Goal: Task Accomplishment & Management: Manage account settings

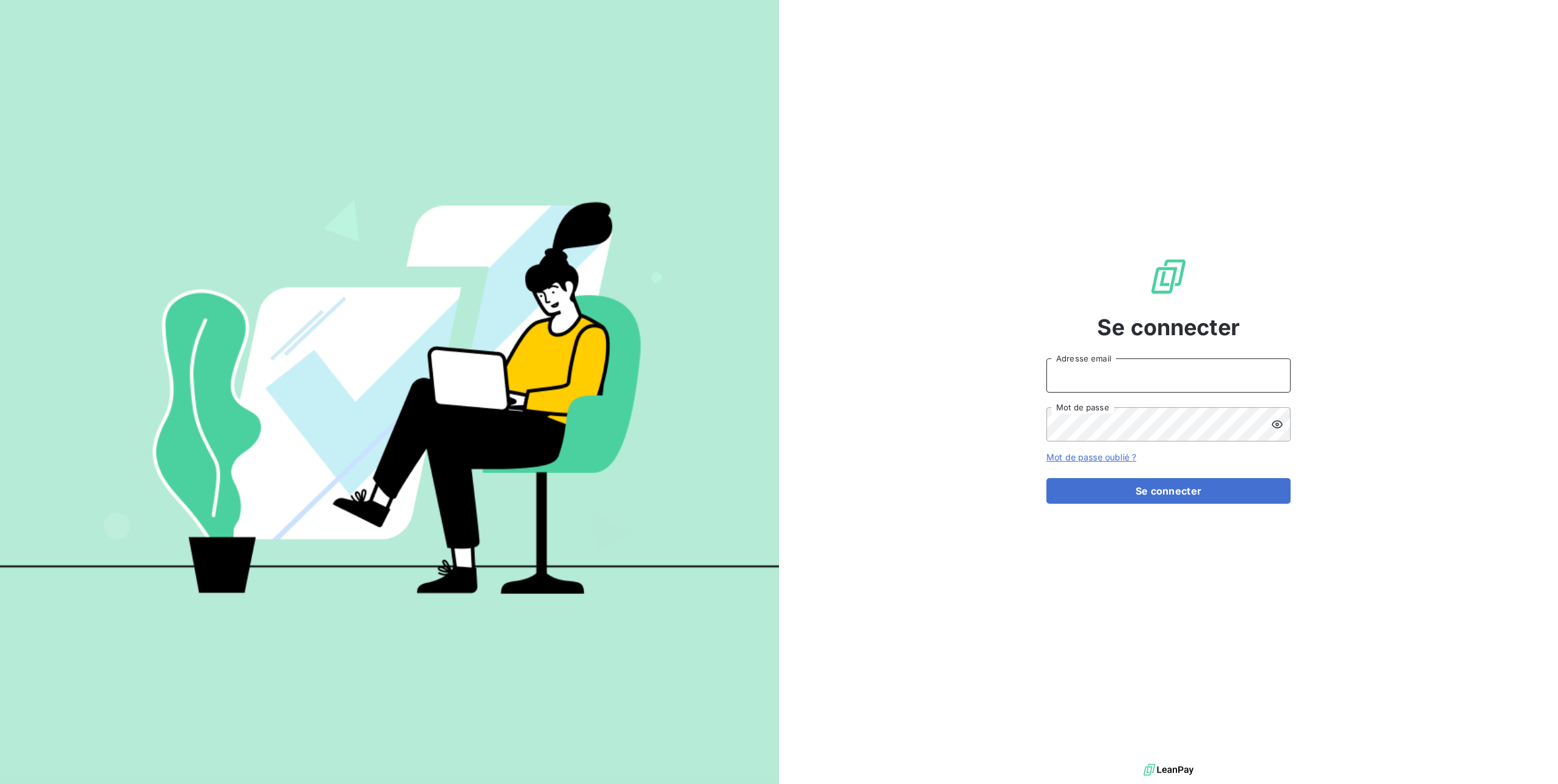
click at [1078, 367] on input "Adresse email" at bounding box center [1168, 375] width 244 height 34
click at [1135, 378] on input "[PERSON_NAME][EMAIL_ADDRESS][DOMAIN_NAME]" at bounding box center [1168, 375] width 244 height 34
click at [1139, 376] on input "[PERSON_NAME][EMAIL_ADDRESS][DOMAIN_NAME]" at bounding box center [1168, 375] width 244 height 34
type input "[PERSON_NAME][EMAIL_ADDRESS][DOMAIN_NAME]"
click at [1047, 478] on button "Se connecter" at bounding box center [1168, 491] width 244 height 26
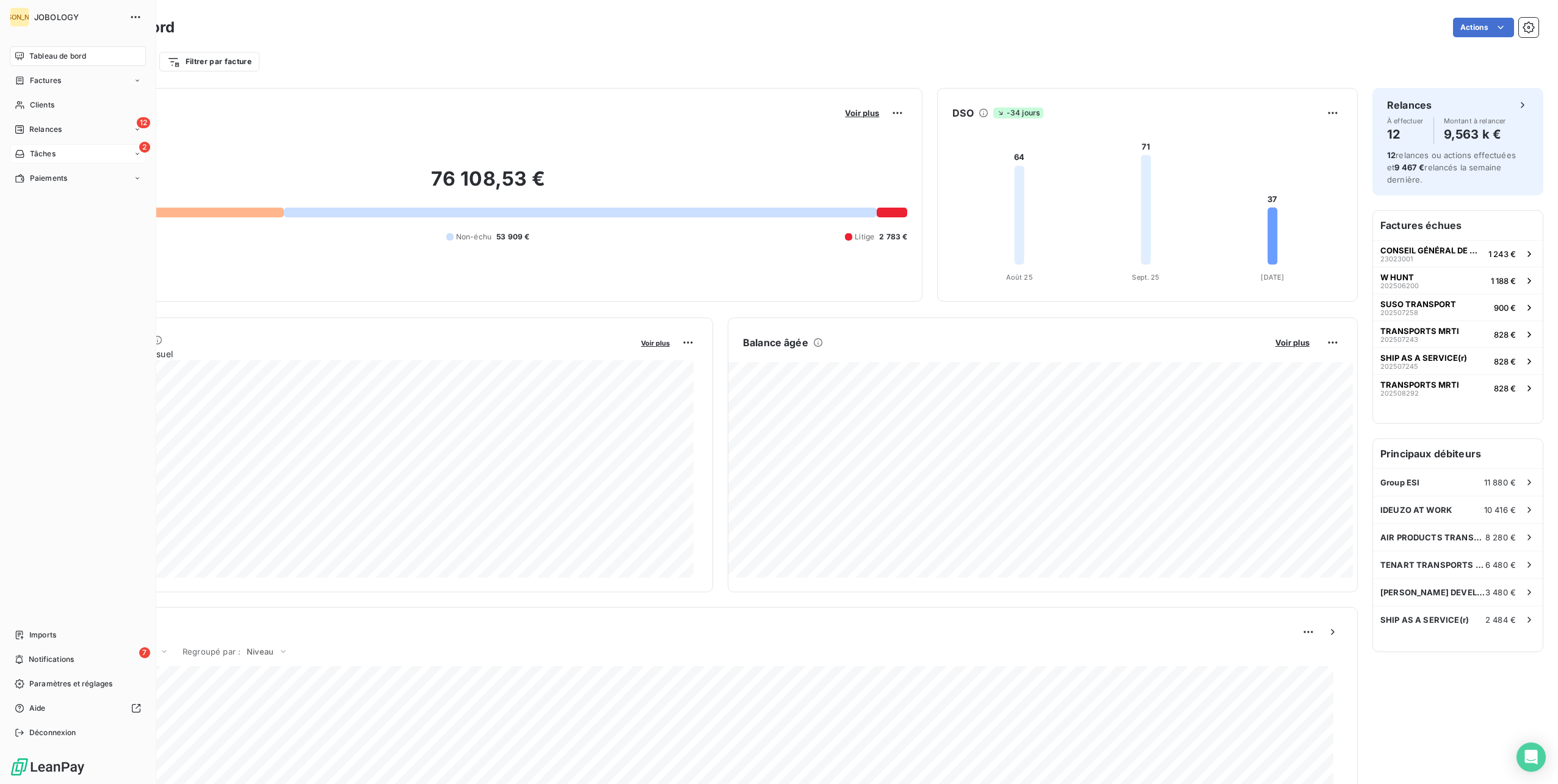
click at [45, 149] on span "Tâches" at bounding box center [43, 154] width 26 height 11
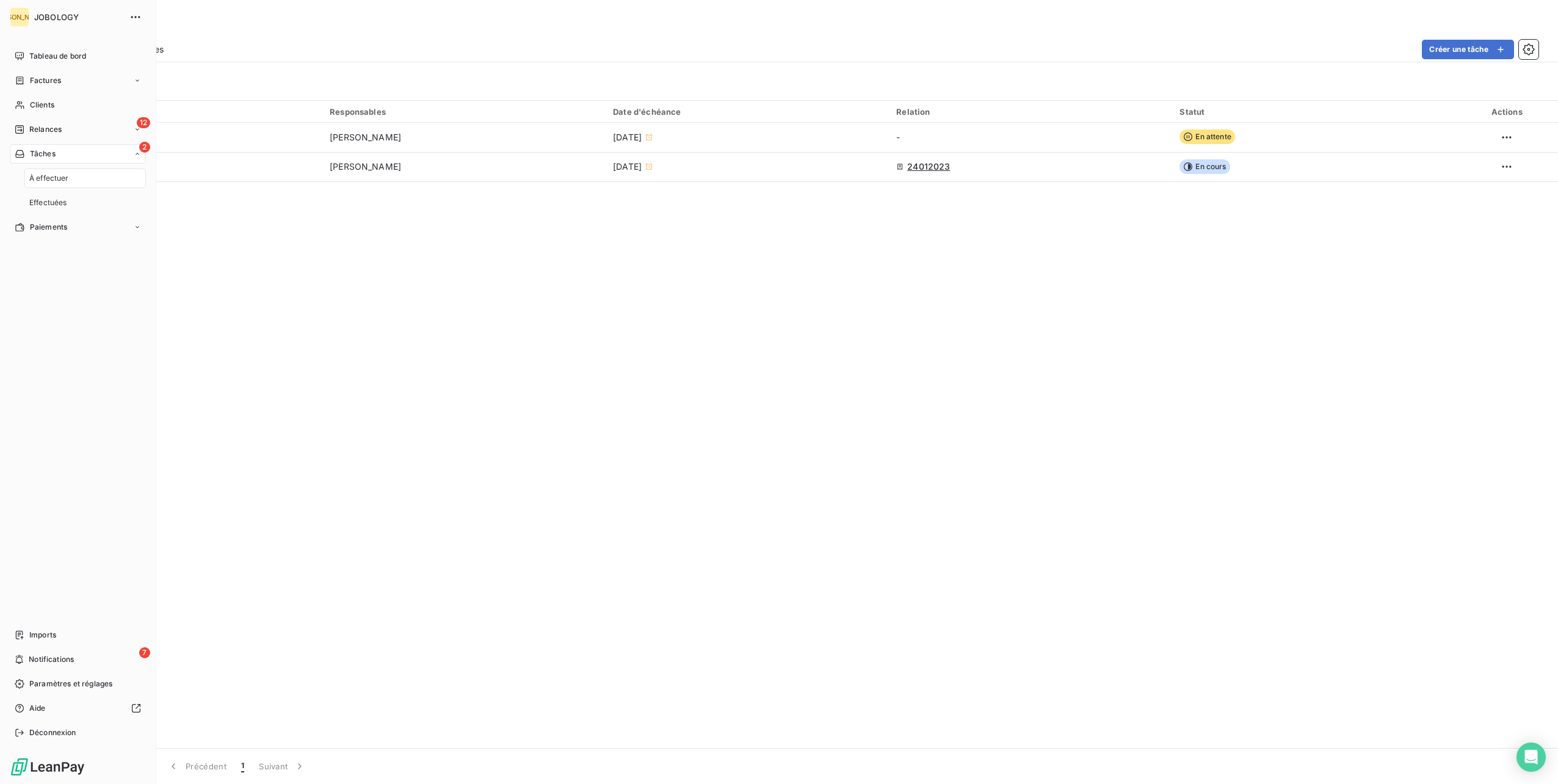
click at [42, 170] on div "À effectuer" at bounding box center [85, 178] width 122 height 19
click at [19, 134] on div "Relances" at bounding box center [38, 130] width 47 height 11
click at [50, 155] on span "À effectuer" at bounding box center [48, 154] width 39 height 11
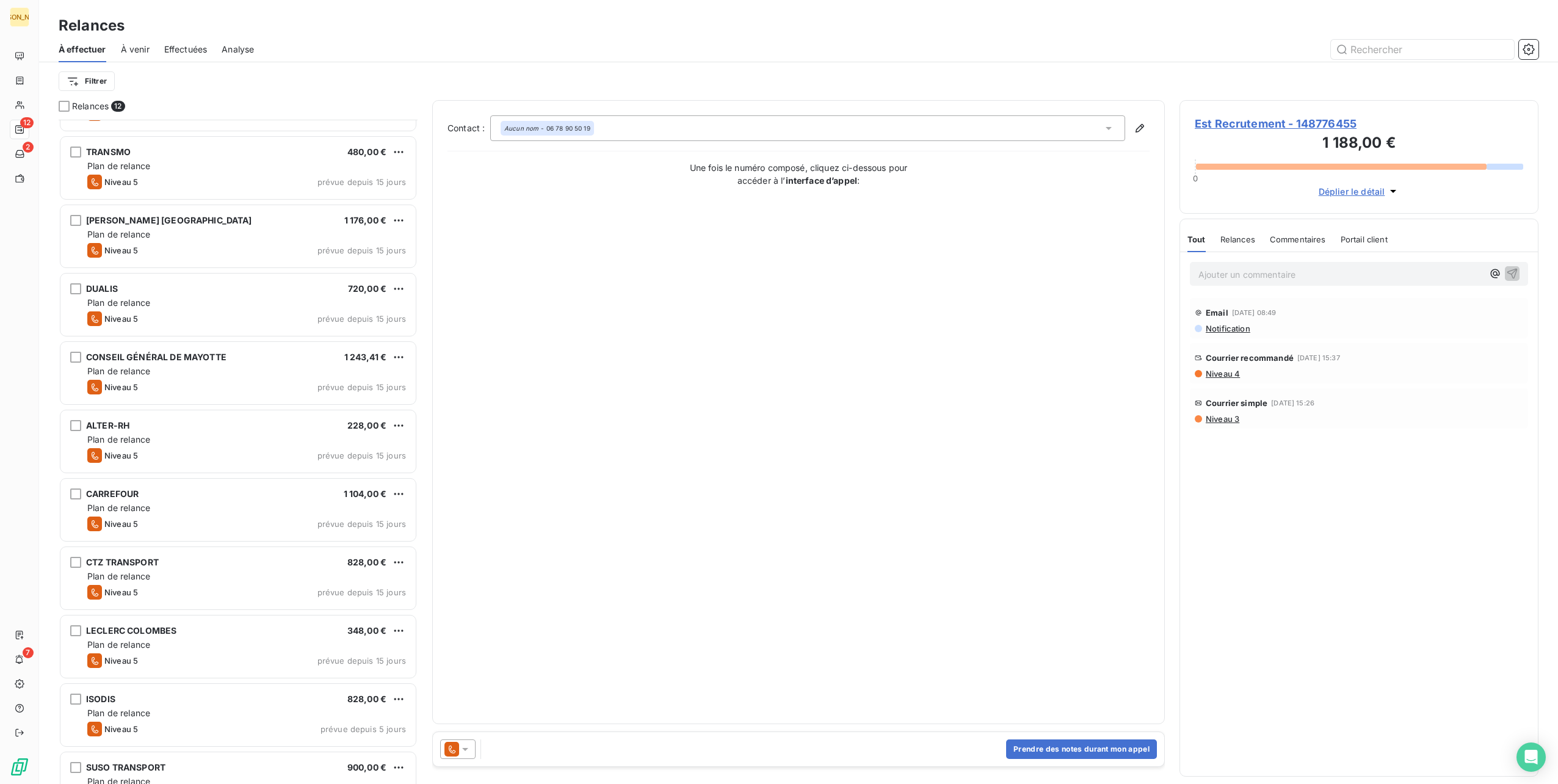
scroll to position [156, 0]
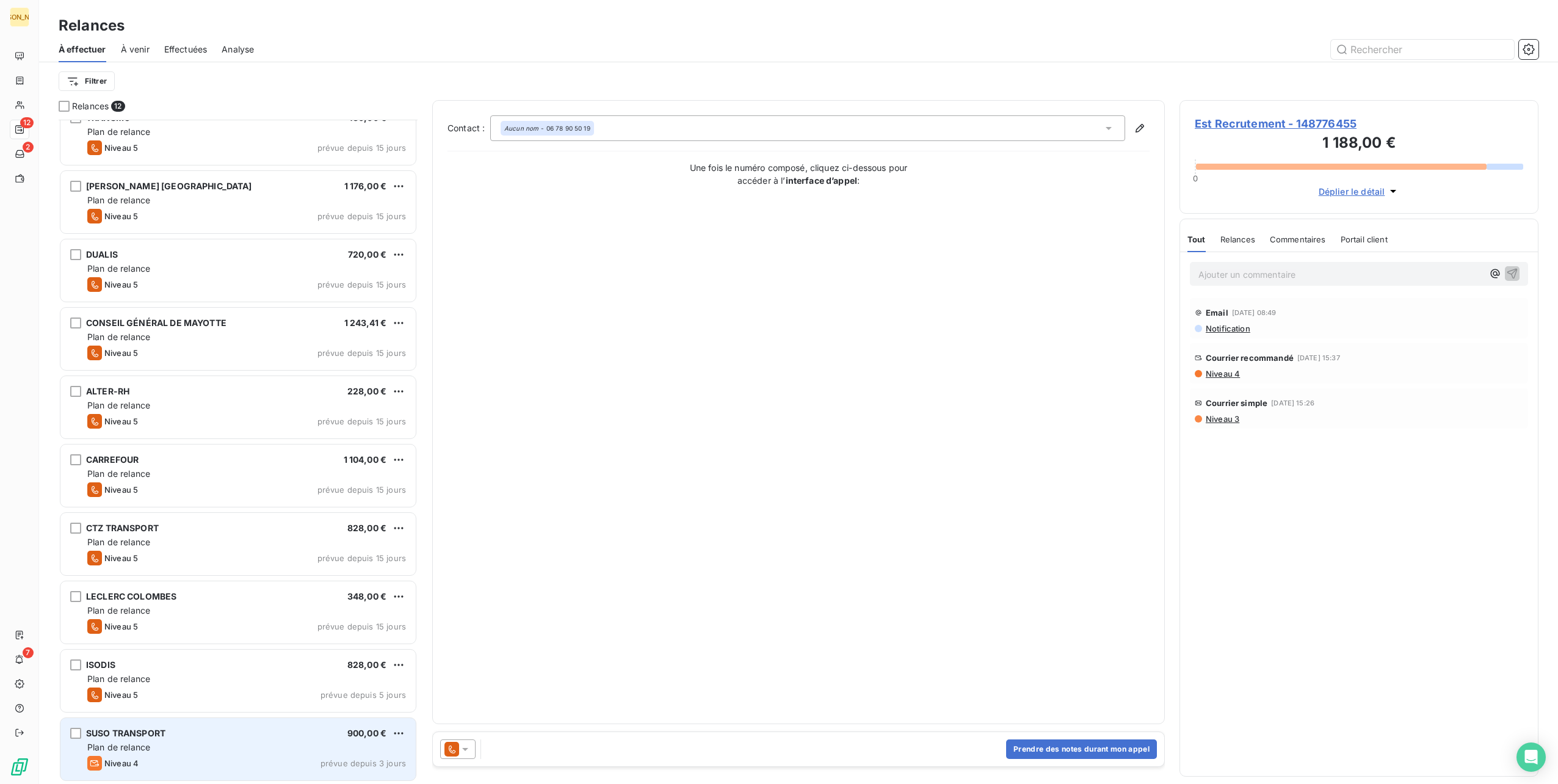
click at [233, 747] on div "Plan de relance" at bounding box center [246, 746] width 319 height 12
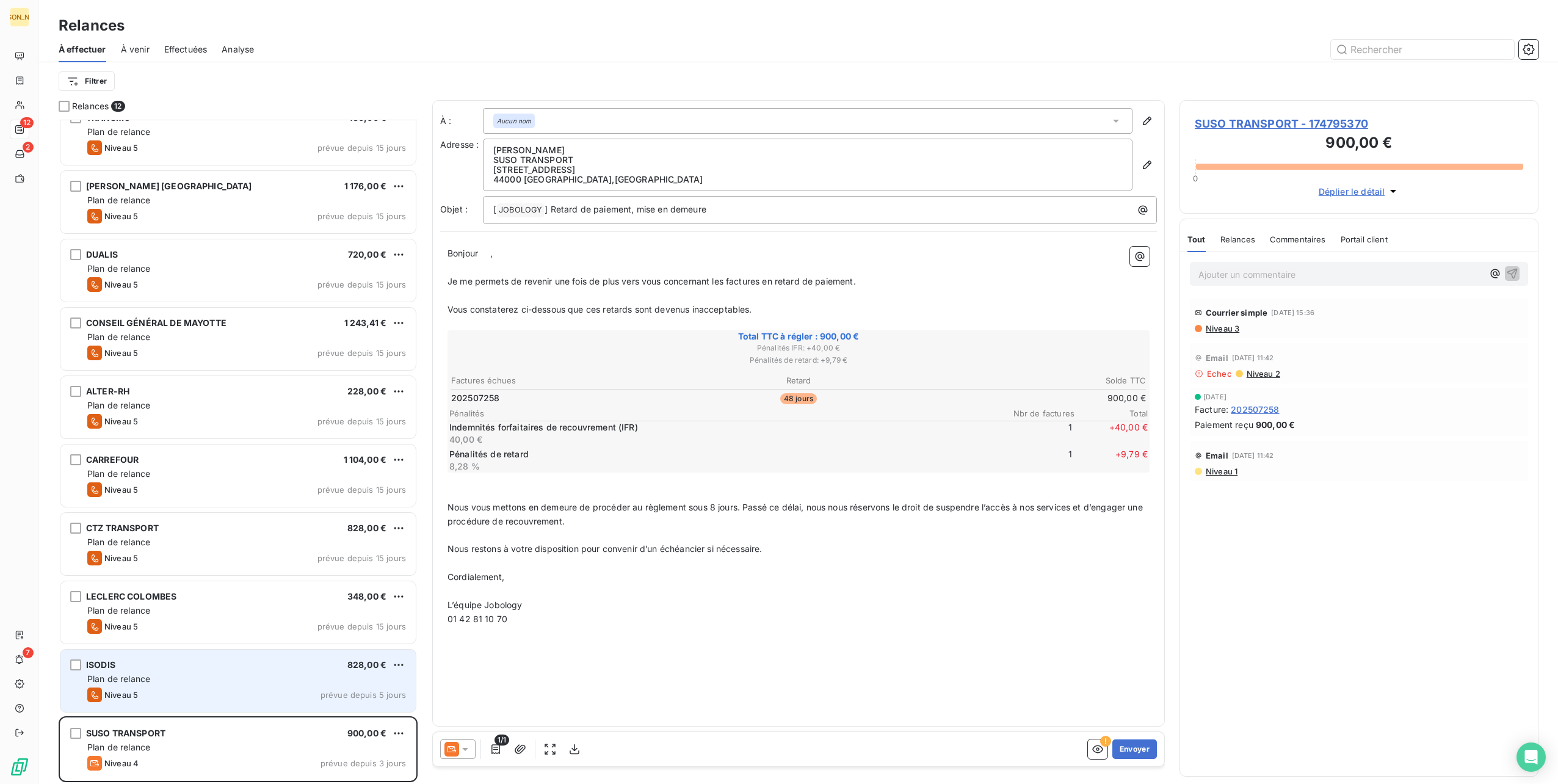
click at [218, 684] on div "ISODIS 828,00 € Plan de relance Niveau 5 prévue depuis 5 jours" at bounding box center [238, 680] width 355 height 62
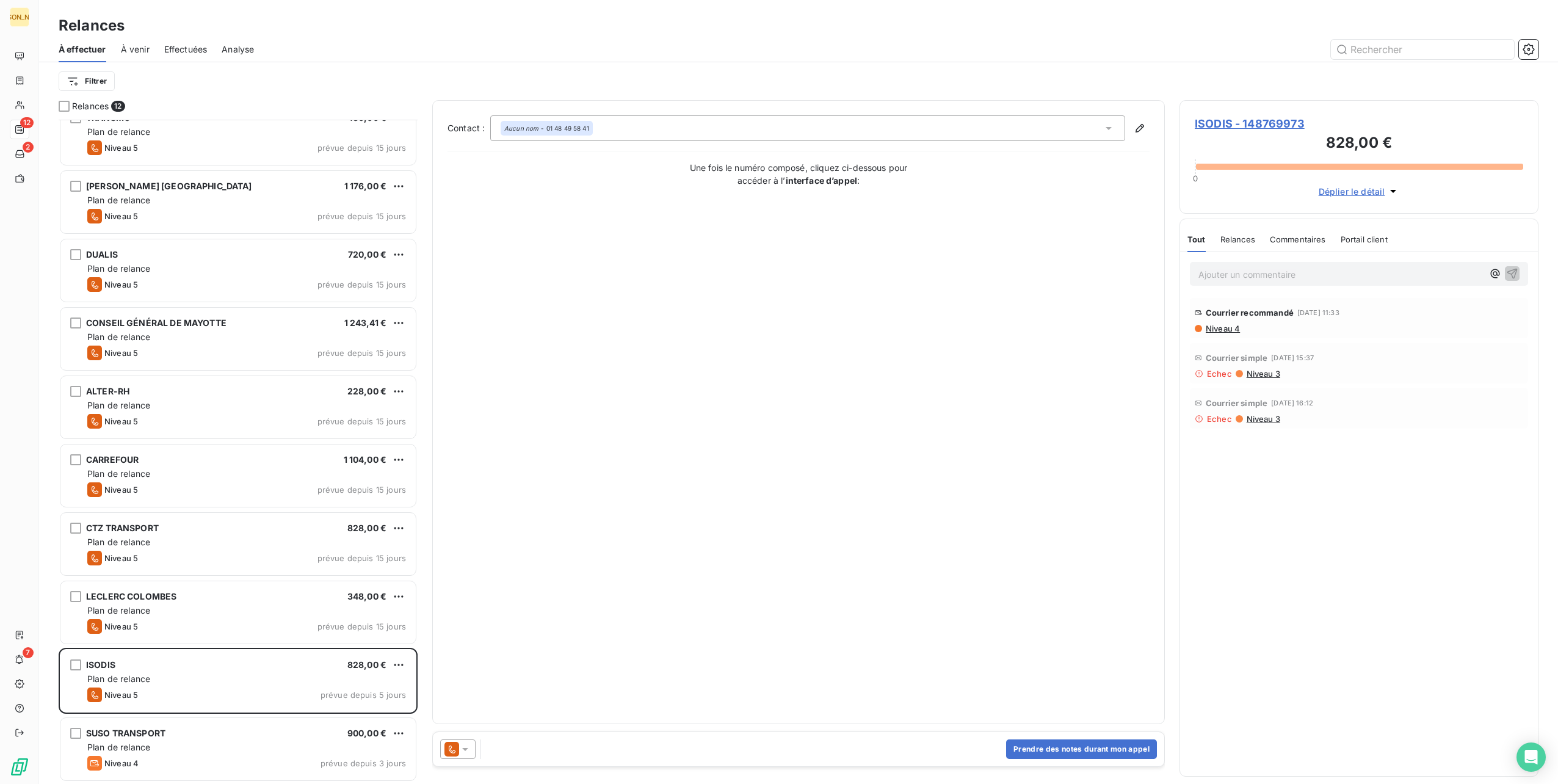
click at [225, 646] on div "[PERSON_NAME] COLOMBES 348,00 € Plan de relance Niveau 5 prévue depuis 15 jours" at bounding box center [238, 613] width 359 height 68
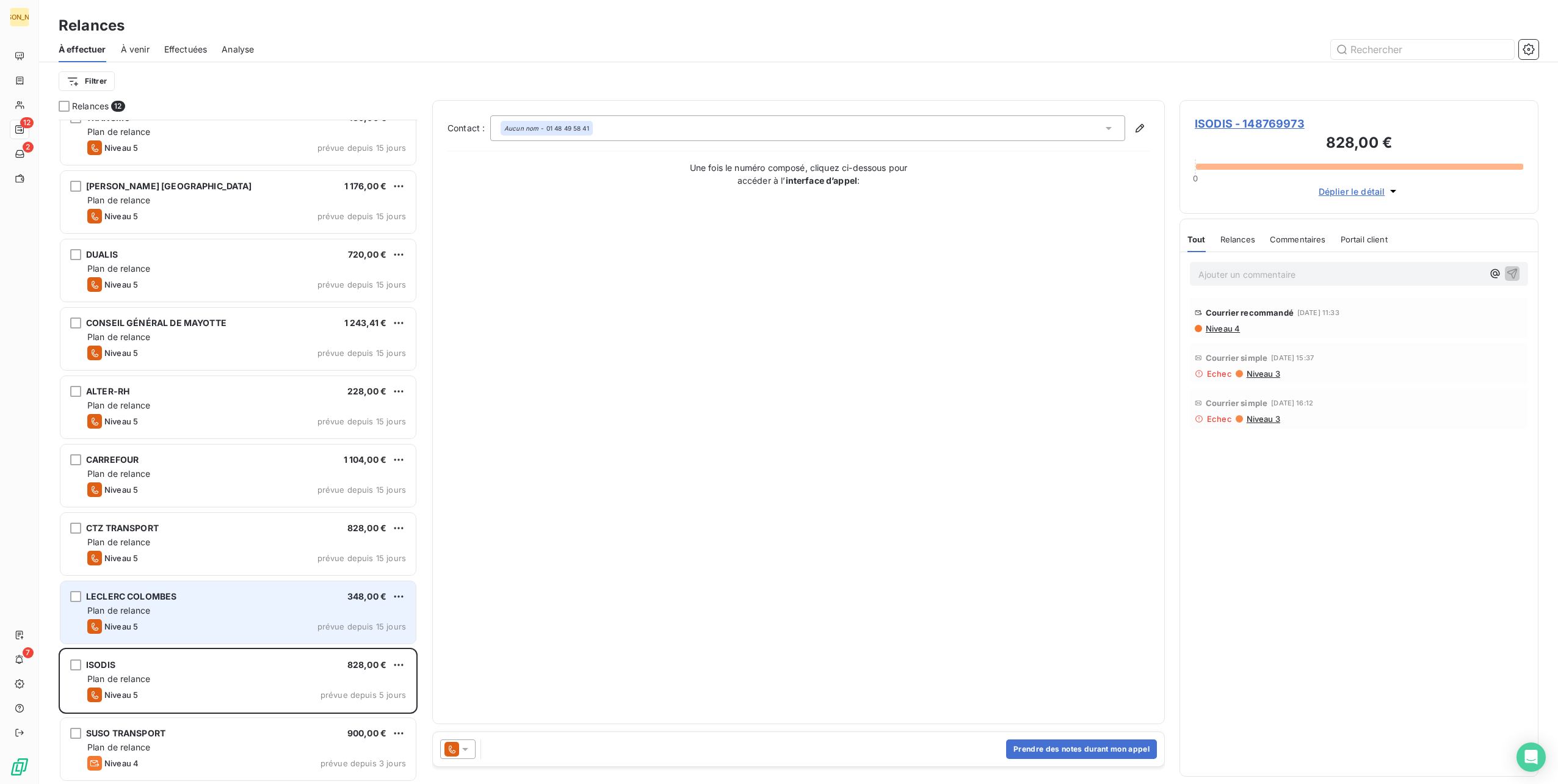
click at [232, 610] on div "Plan de relance" at bounding box center [246, 610] width 319 height 12
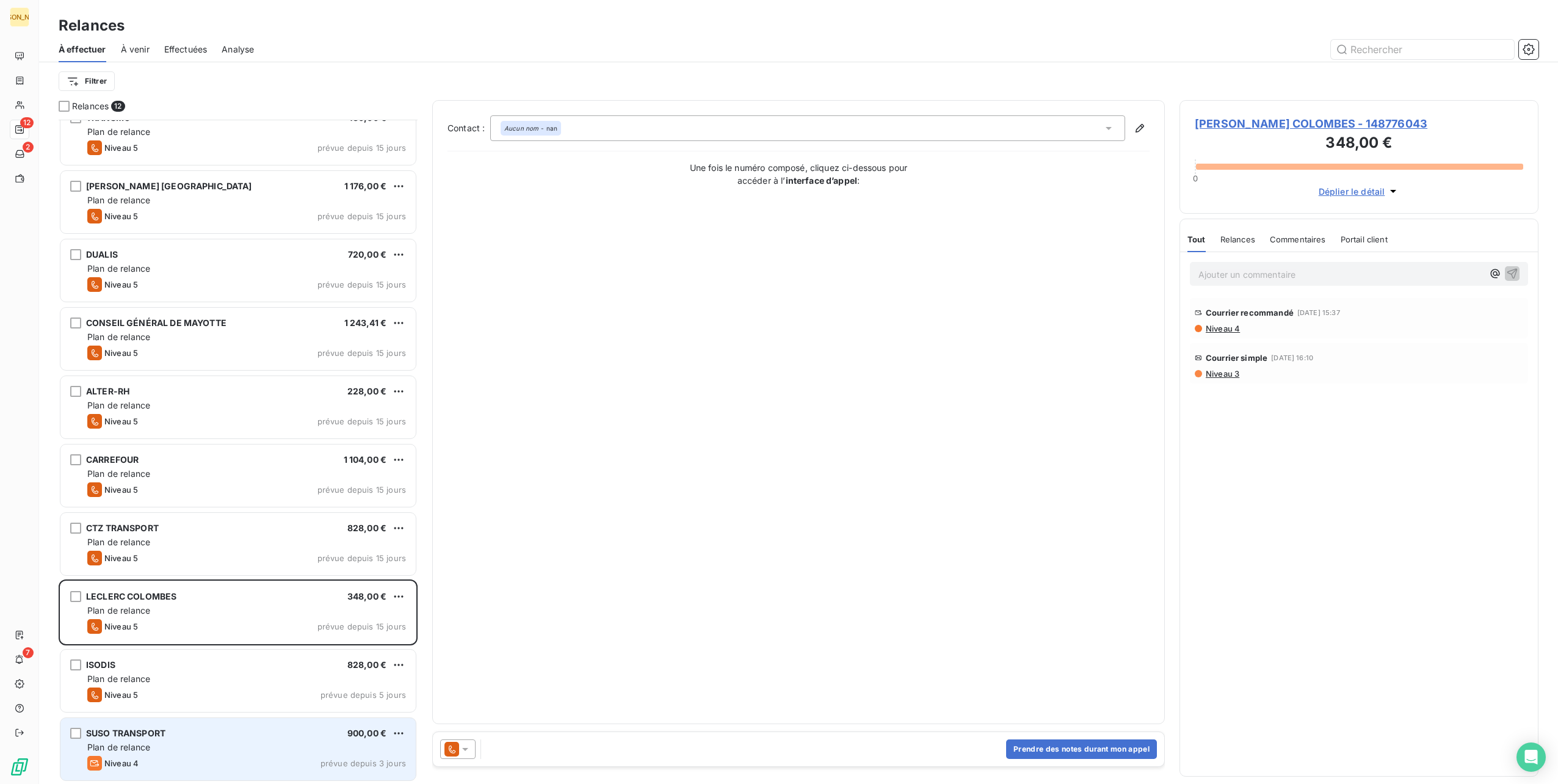
click at [209, 729] on div "SUSO TRANSPORT 900,00 €" at bounding box center [246, 733] width 319 height 11
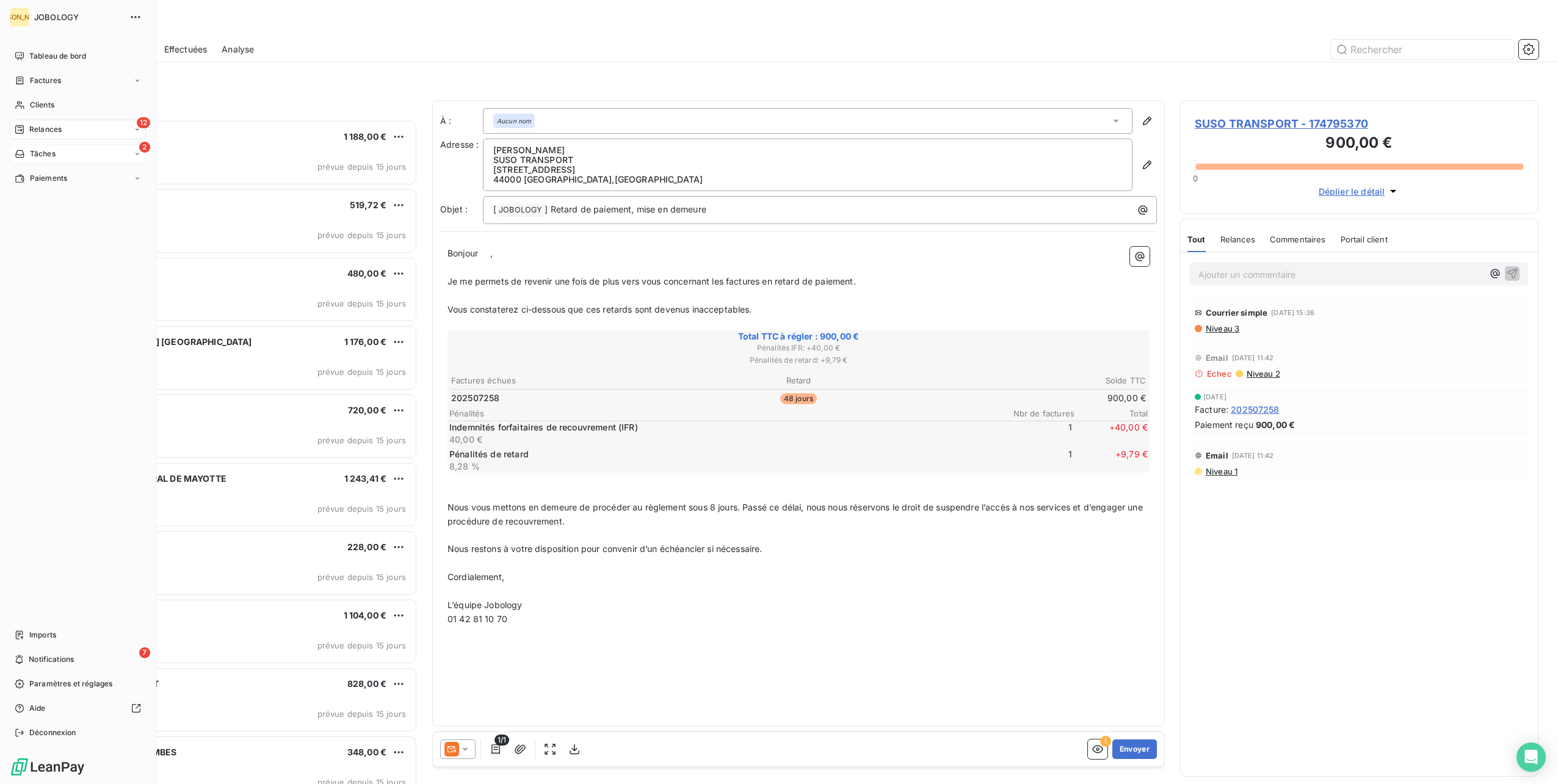
click at [19, 158] on icon at bounding box center [19, 154] width 10 height 10
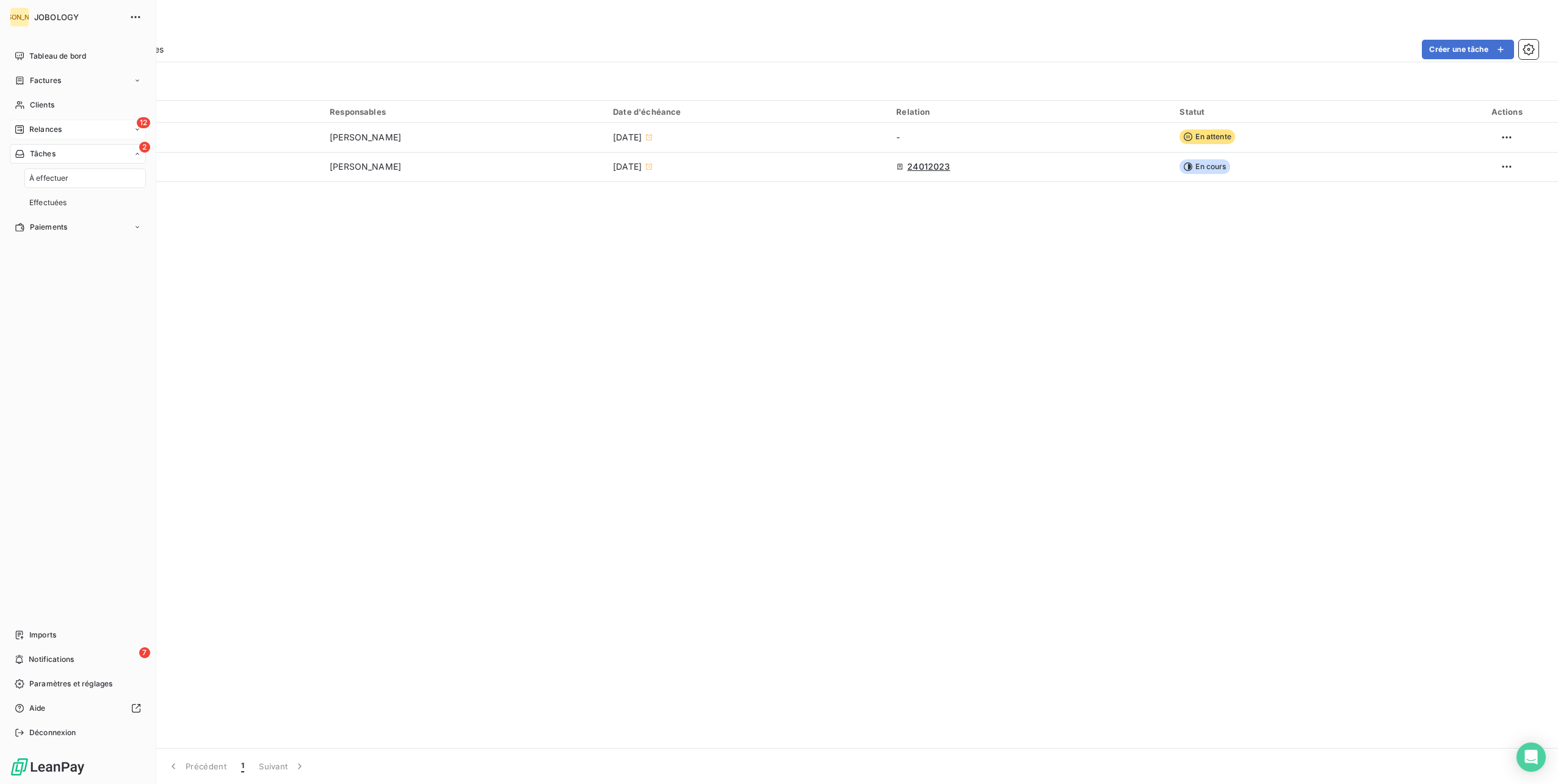
click at [23, 136] on div "12 Relances" at bounding box center [77, 130] width 136 height 19
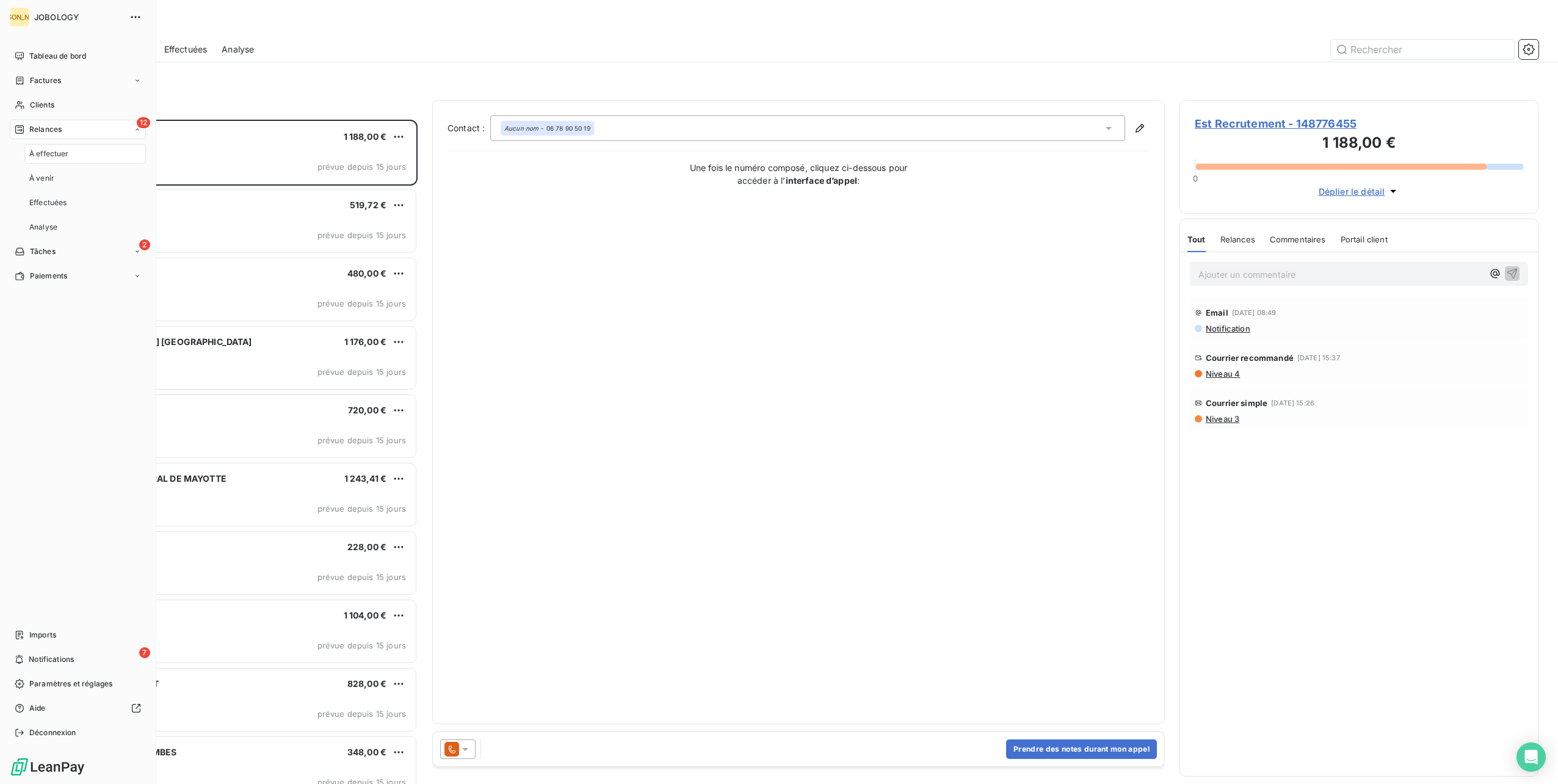
scroll to position [654, 349]
click at [42, 153] on span "À effectuer" at bounding box center [48, 154] width 39 height 11
click at [47, 175] on span "À venir" at bounding box center [41, 179] width 25 height 11
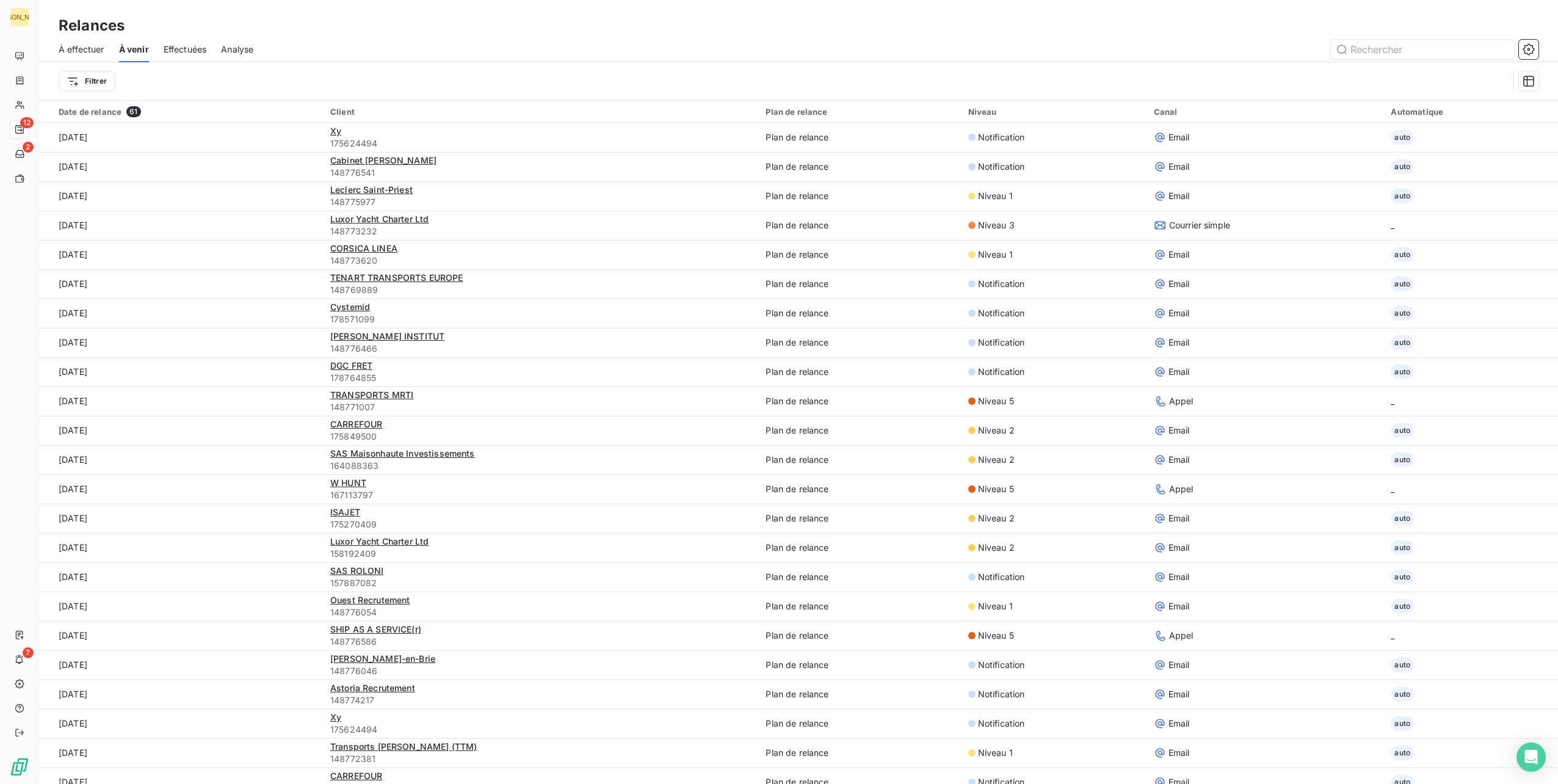
click at [81, 46] on span "À effectuer" at bounding box center [81, 49] width 46 height 12
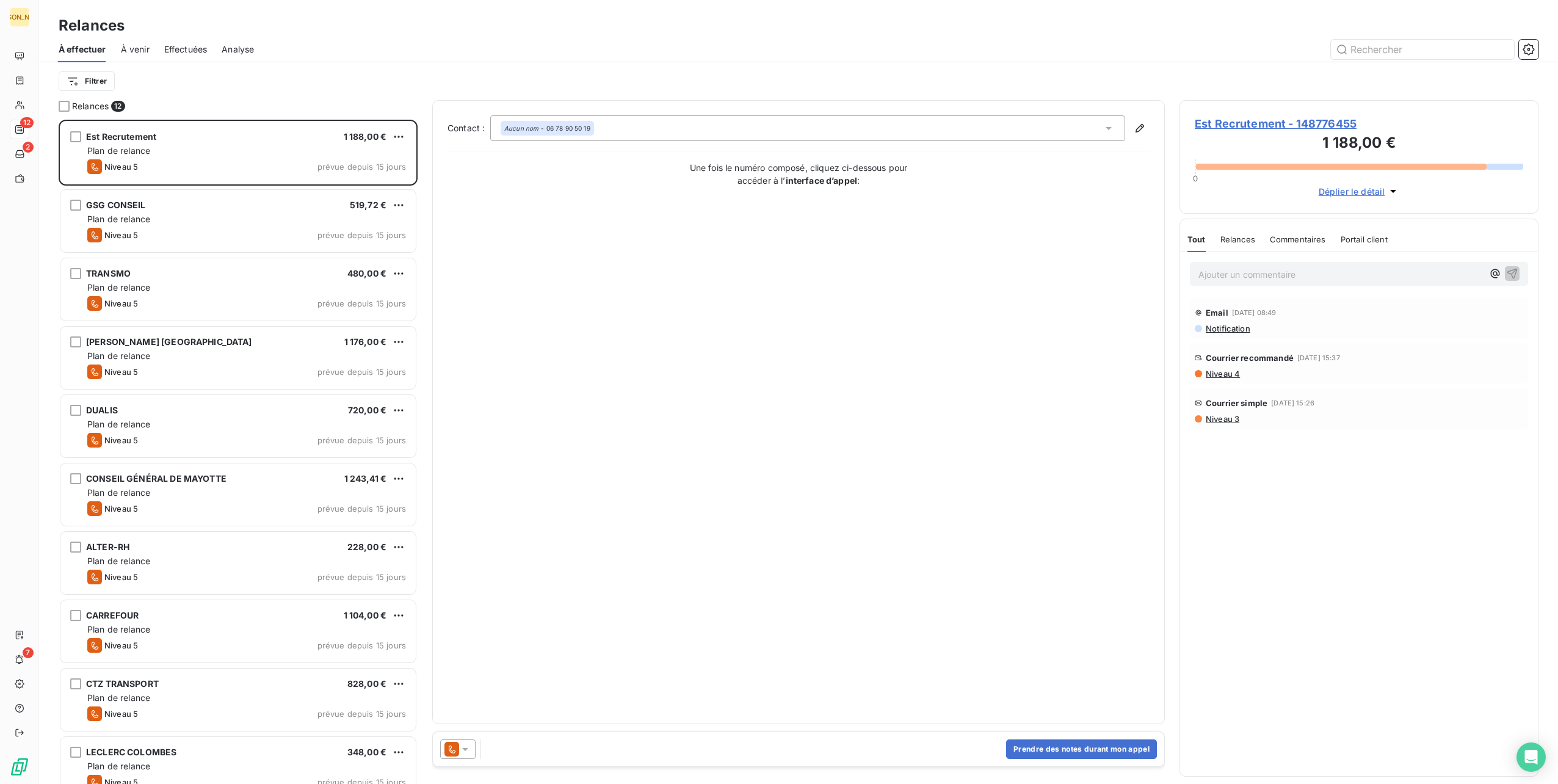
scroll to position [654, 349]
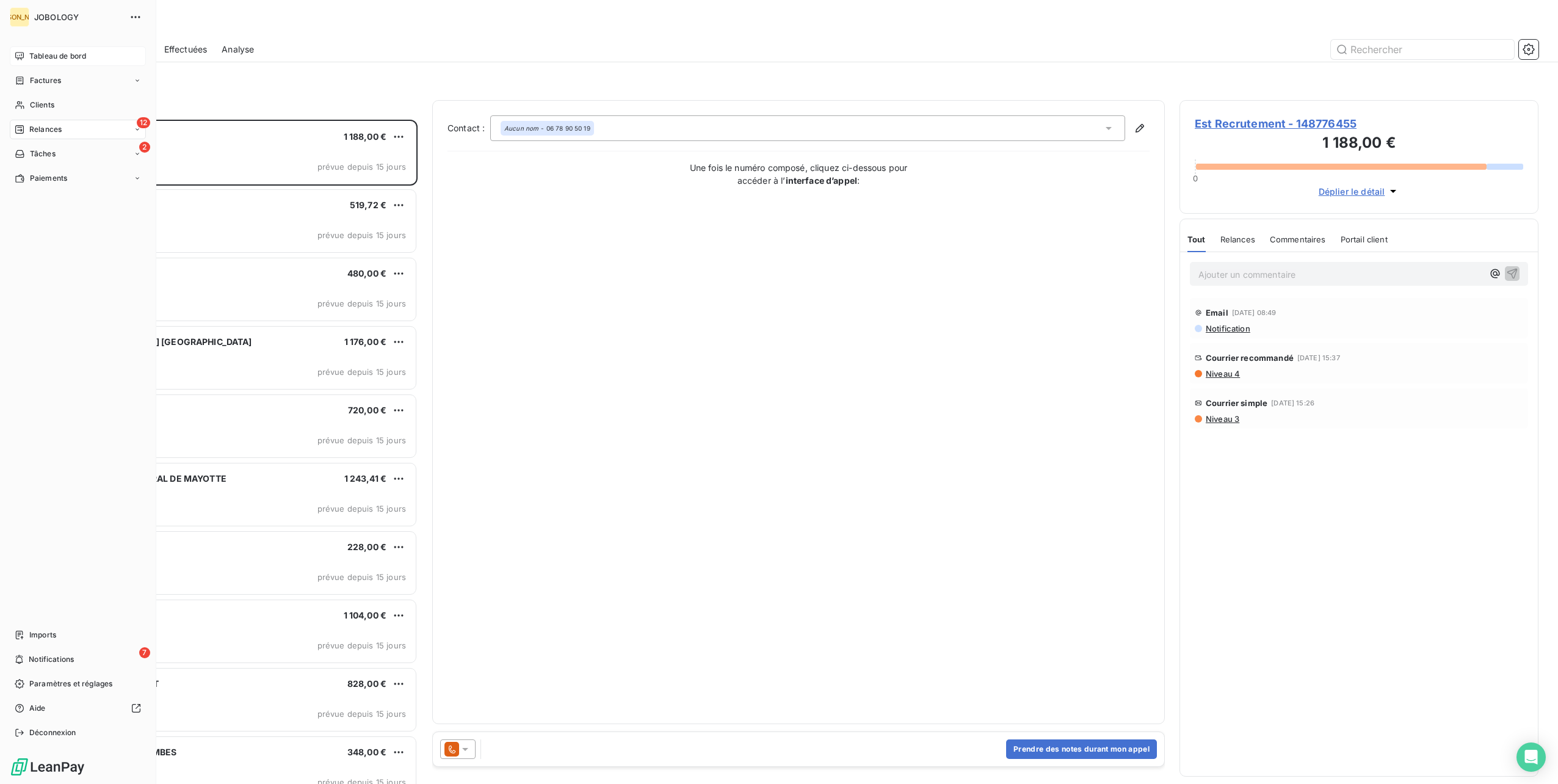
click at [22, 58] on icon at bounding box center [19, 56] width 9 height 8
